Goal: Task Accomplishment & Management: Manage account settings

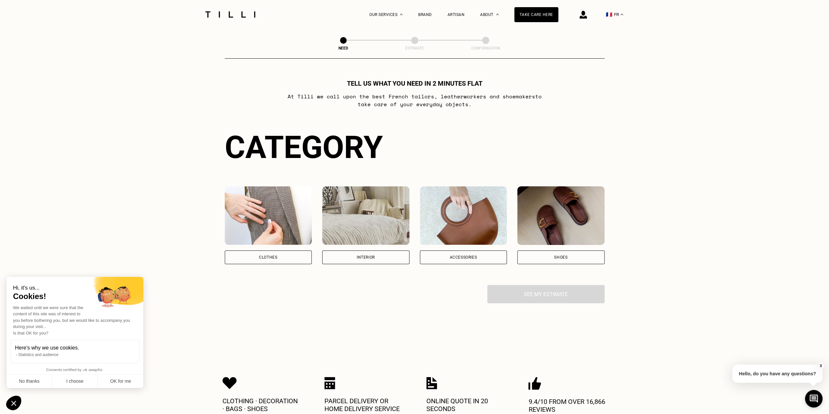
click at [591, 17] on div "🇫🇷 FR" at bounding box center [592, 14] width 68 height 29
click at [587, 16] on img at bounding box center [582, 15] width 7 height 8
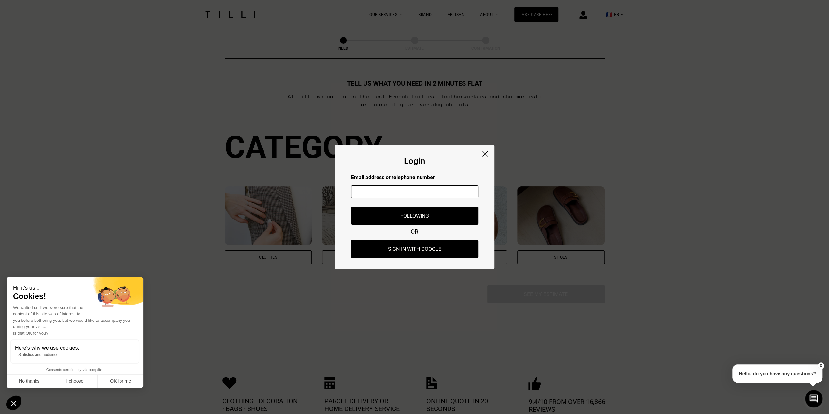
click at [437, 190] on input "text" at bounding box center [414, 191] width 127 height 13
type input "[EMAIL_ADDRESS][PERSON_NAME][DOMAIN_NAME]"
click at [436, 213] on button "Following" at bounding box center [414, 215] width 140 height 20
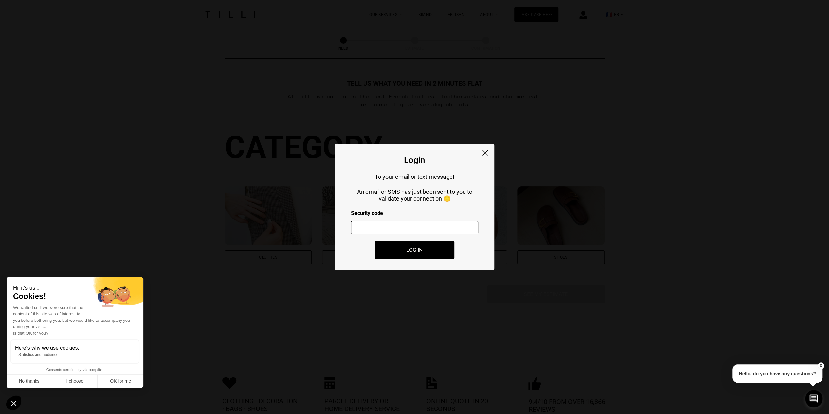
click at [416, 233] on input "number" at bounding box center [414, 227] width 127 height 13
type input "411240"
click at [428, 254] on button "Log in" at bounding box center [414, 250] width 88 height 20
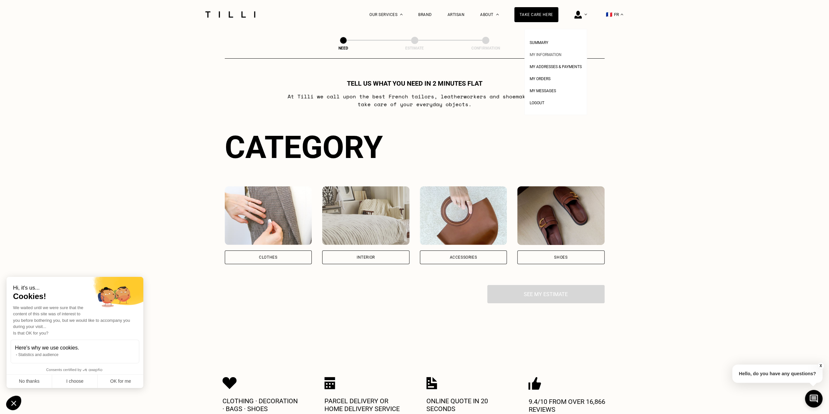
click at [559, 53] on font "My information" at bounding box center [545, 54] width 32 height 5
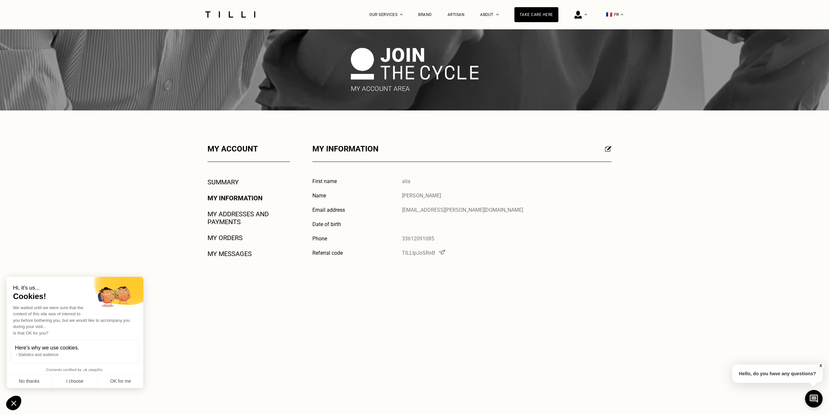
click at [227, 239] on font "My orders" at bounding box center [224, 238] width 35 height 8
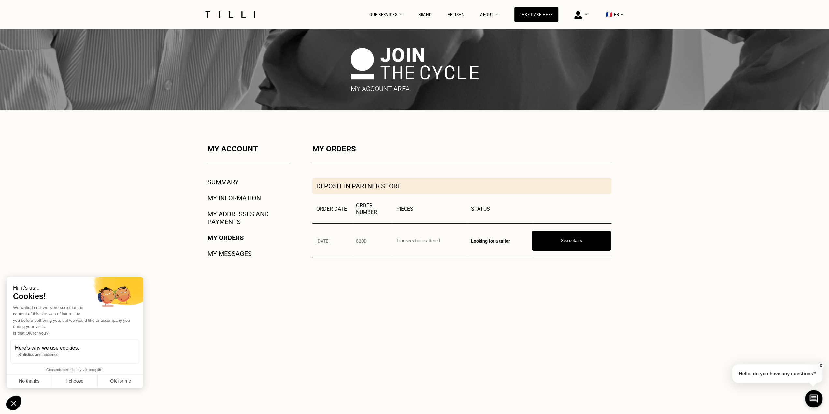
click at [562, 248] on button "See details" at bounding box center [571, 240] width 79 height 20
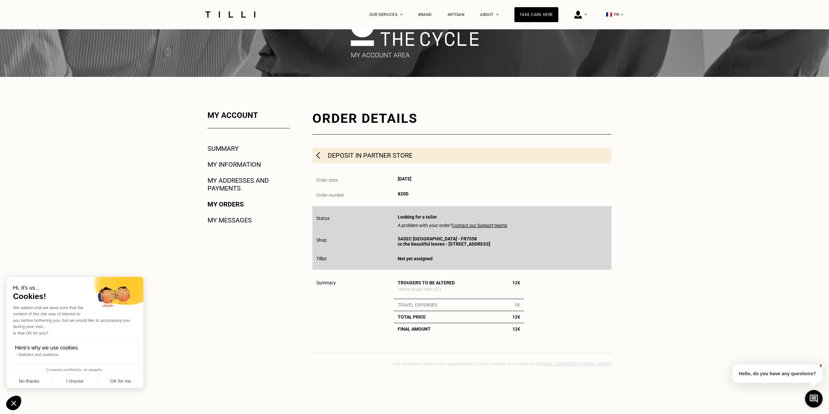
scroll to position [33, 0]
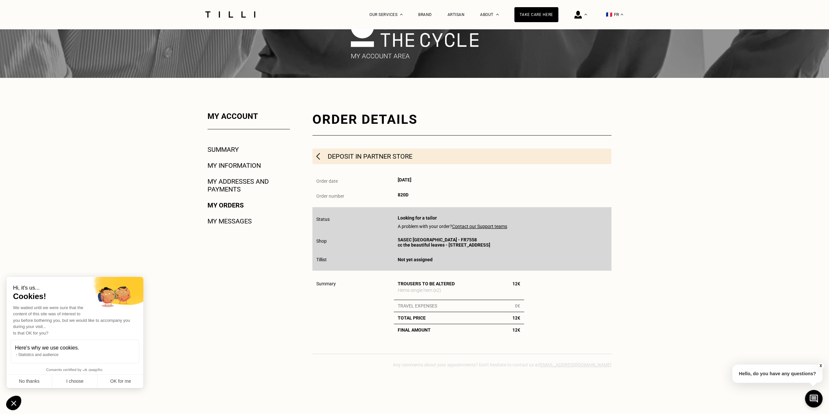
click at [238, 182] on font "My addresses and payments" at bounding box center [237, 185] width 61 height 16
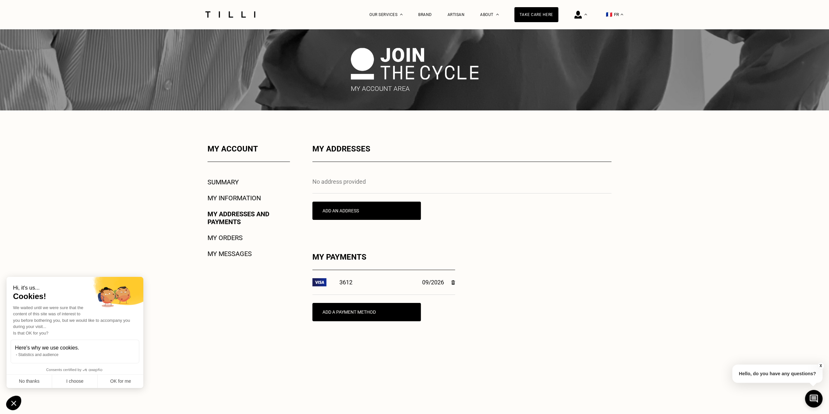
click at [239, 196] on font "My information" at bounding box center [233, 198] width 53 height 8
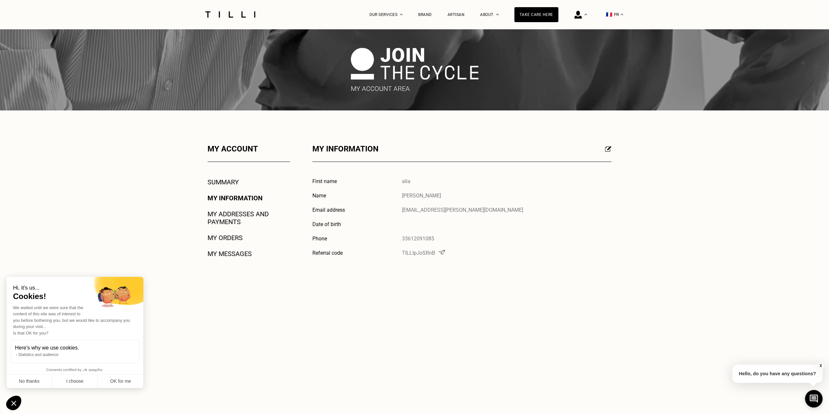
click at [232, 183] on font "Summary" at bounding box center [222, 182] width 31 height 8
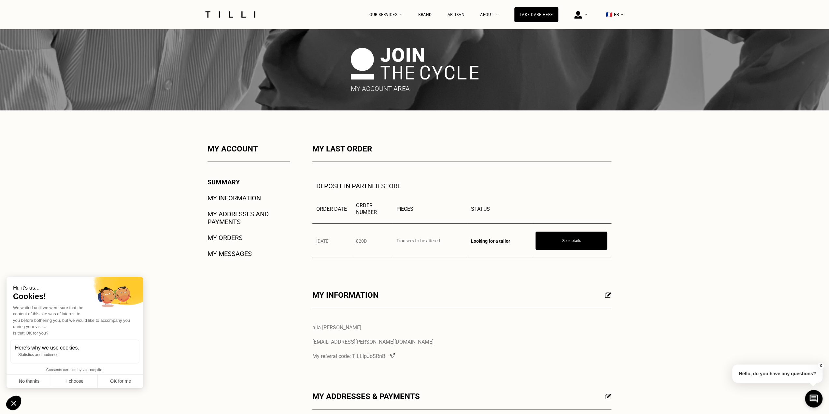
click at [619, 14] on font "FR" at bounding box center [616, 14] width 5 height 5
click at [610, 46] on font "🇬🇧" at bounding box center [608, 46] width 7 height 6
click at [611, 48] on font "🇬🇧" at bounding box center [608, 46] width 7 height 6
click at [582, 93] on img at bounding box center [414, 69] width 829 height 81
click at [570, 136] on div "The Method Retouching Leather goods Embroidery Shoe repair Our prices Our servi…" at bounding box center [414, 373] width 829 height 688
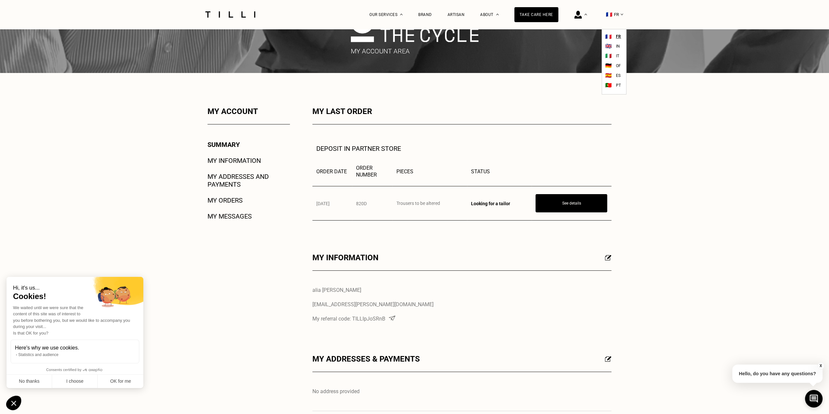
scroll to position [98, 0]
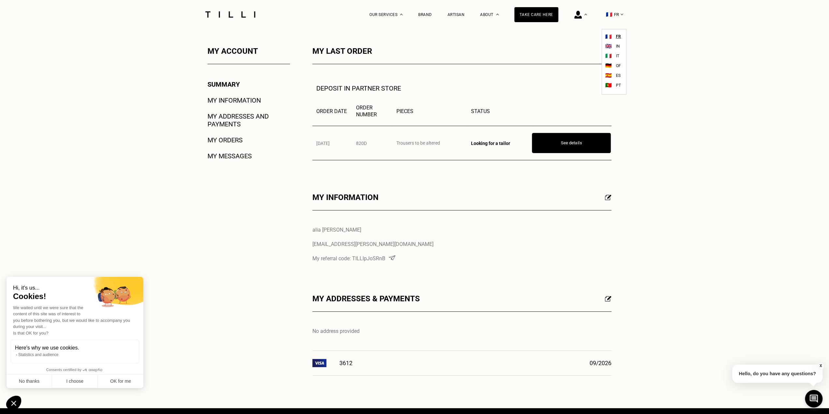
click at [574, 146] on button "See details" at bounding box center [571, 143] width 79 height 20
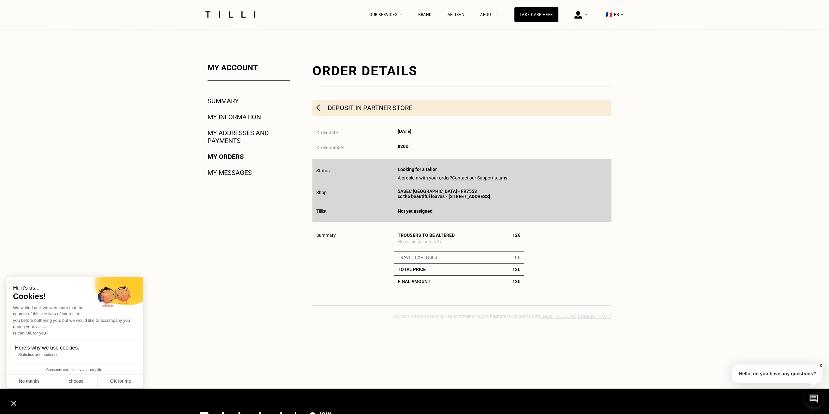
scroll to position [130, 0]
